Goal: Task Accomplishment & Management: Manage account settings

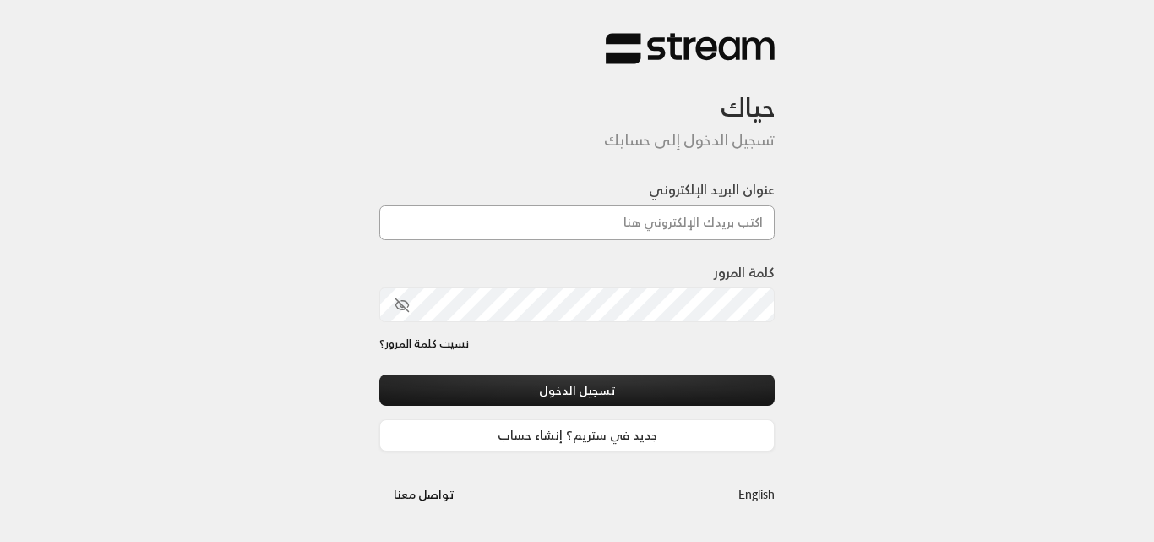
type input "[DOMAIN_NAME][EMAIL_ADDRESS][DOMAIN_NAME]"
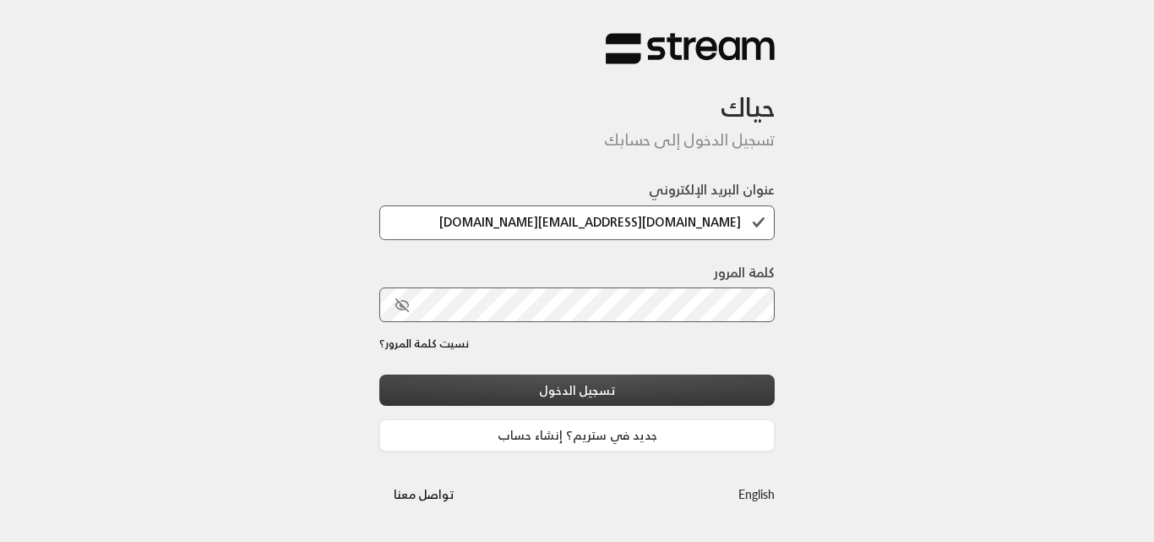
click at [619, 376] on button "تسجيل الدخول" at bounding box center [576, 389] width 395 height 31
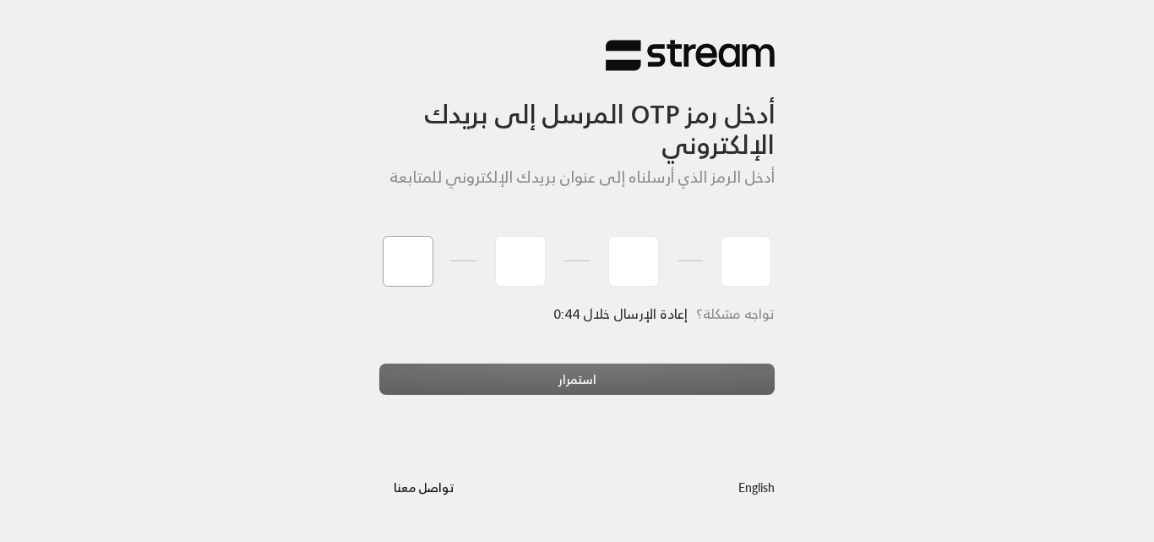
type input "5"
type input "2"
type input "4"
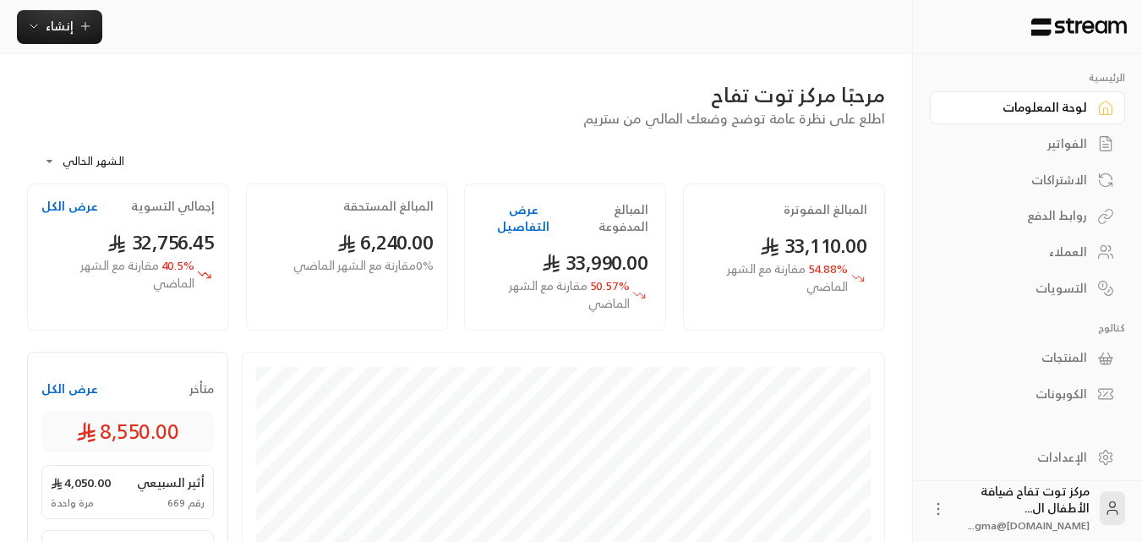
click at [1050, 144] on div "الفواتير" at bounding box center [1019, 143] width 136 height 17
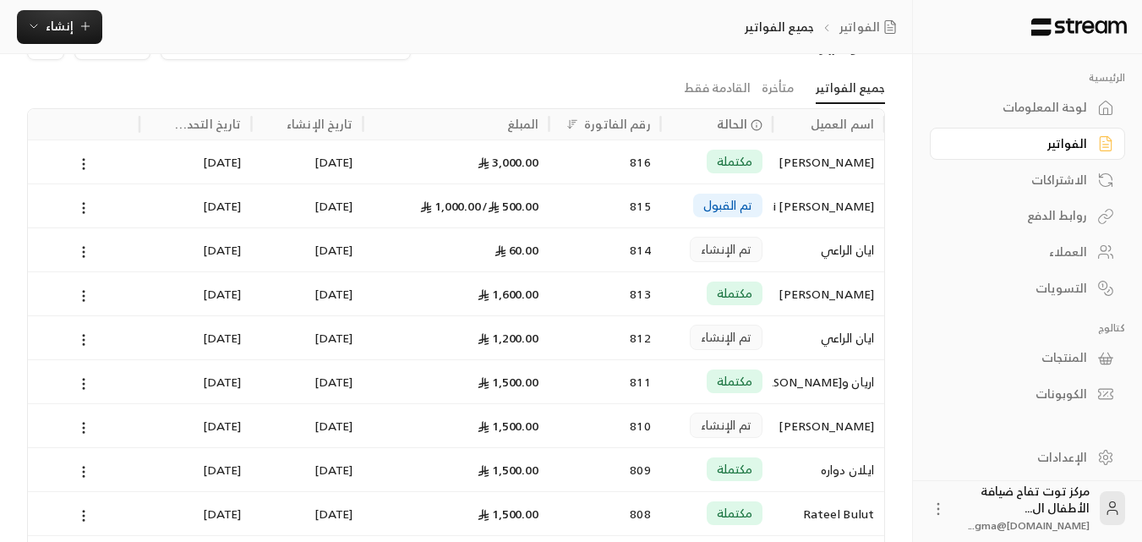
scroll to position [85, 0]
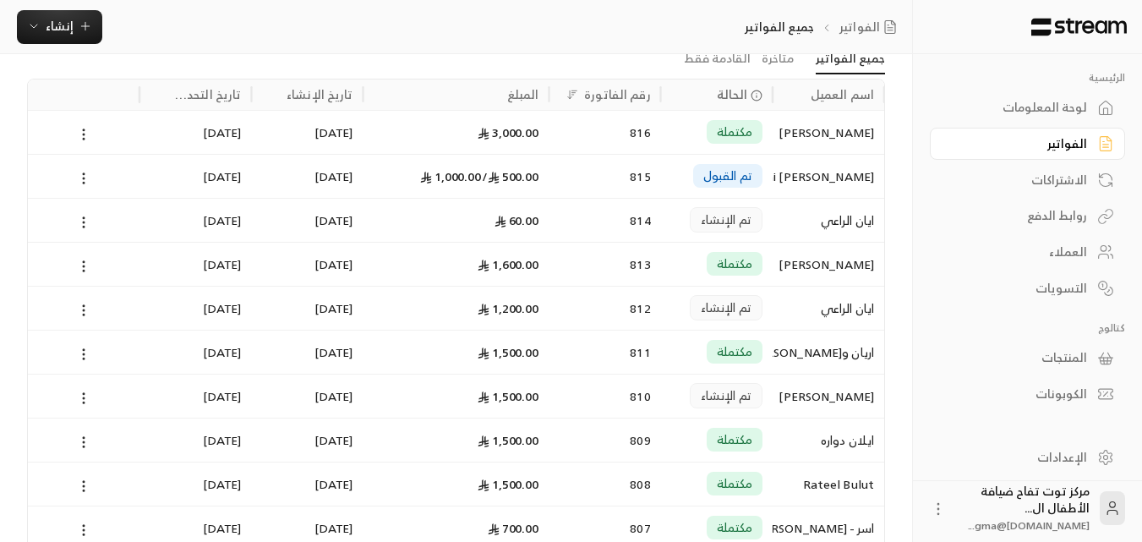
click at [738, 177] on span "تم القبول" at bounding box center [727, 175] width 49 height 17
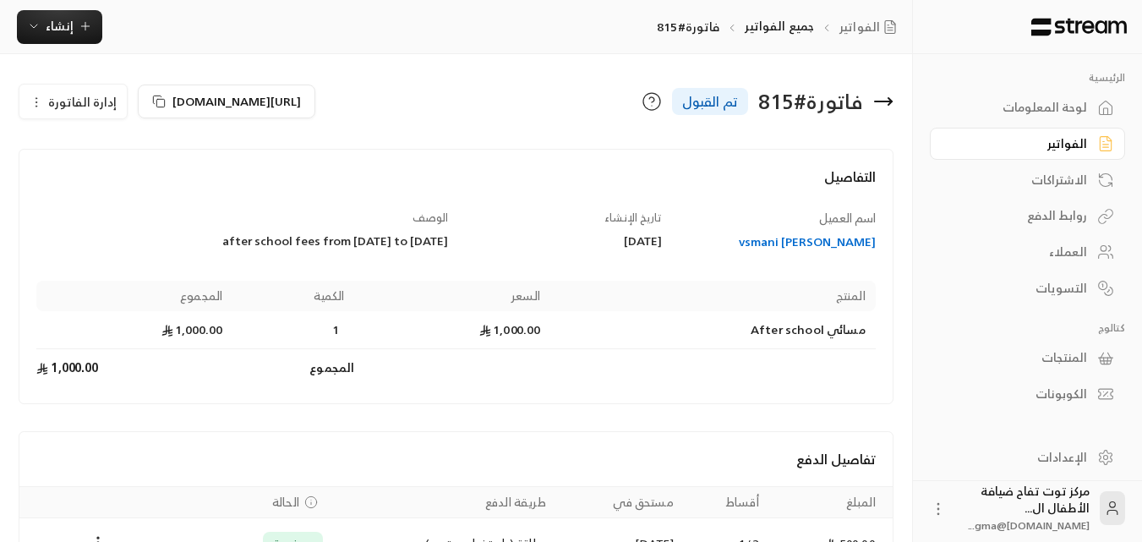
click at [654, 106] on icon at bounding box center [651, 101] width 20 height 20
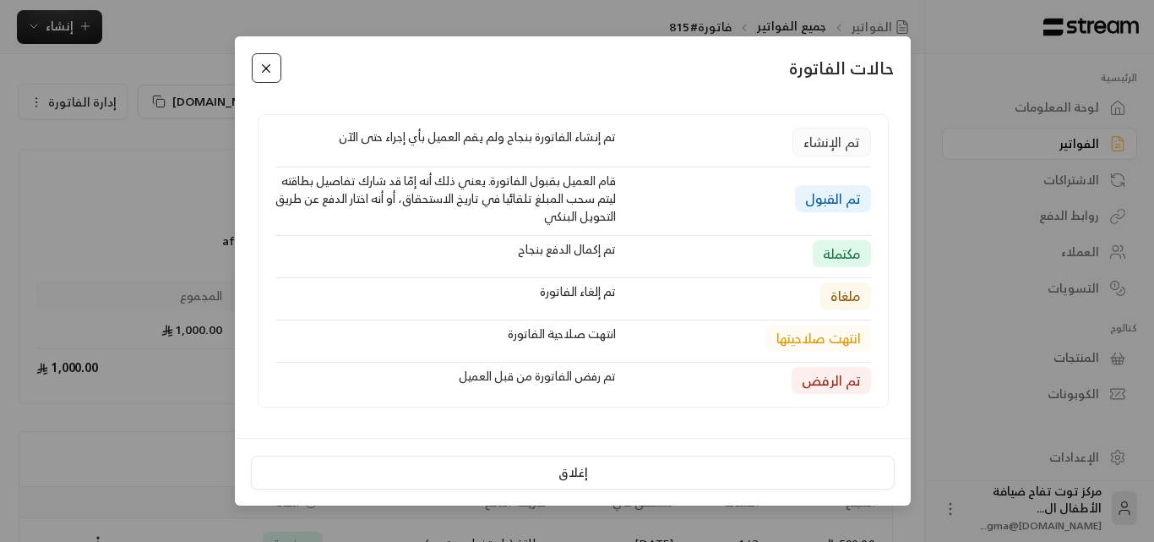
click at [259, 68] on button "Close" at bounding box center [267, 68] width 30 height 30
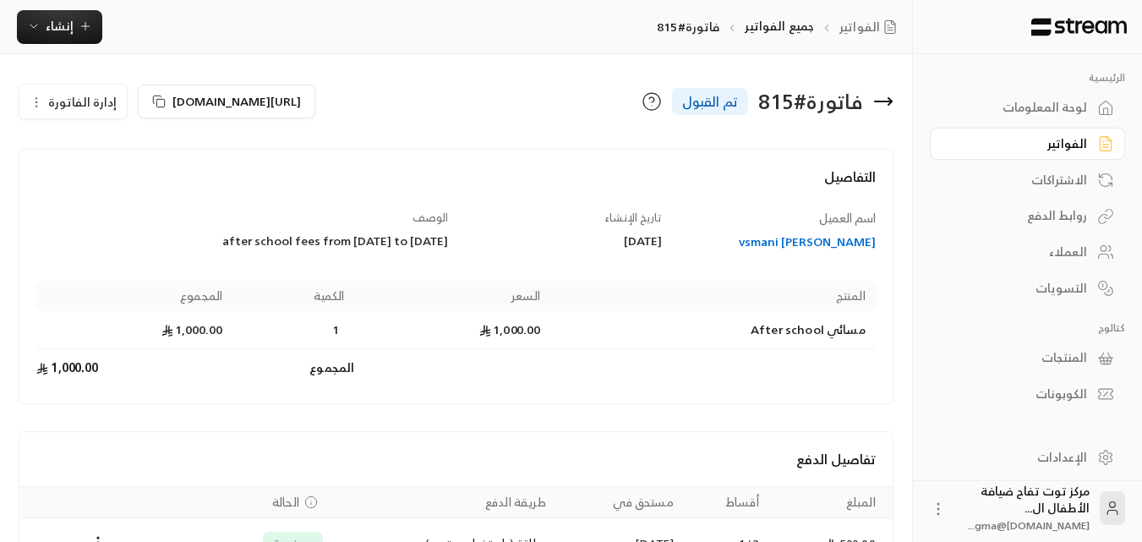
click at [969, 143] on div "الفواتير" at bounding box center [1019, 143] width 136 height 17
